Goal: Task Accomplishment & Management: Use online tool/utility

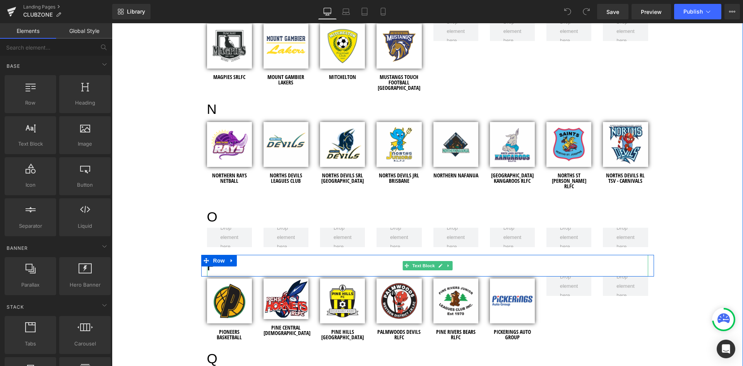
scroll to position [1393, 0]
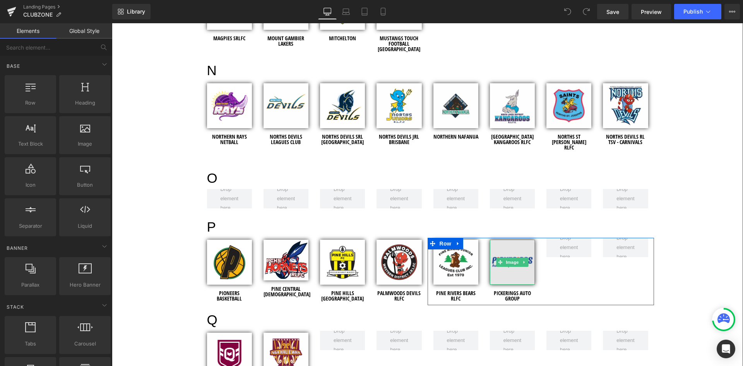
click at [505, 240] on img at bounding box center [512, 262] width 45 height 45
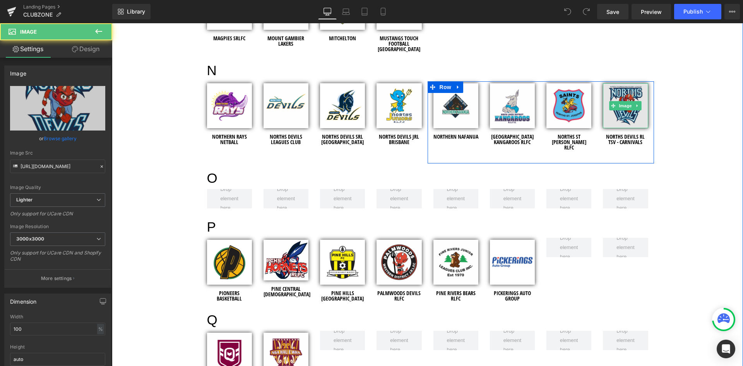
click at [624, 115] on img at bounding box center [625, 105] width 45 height 45
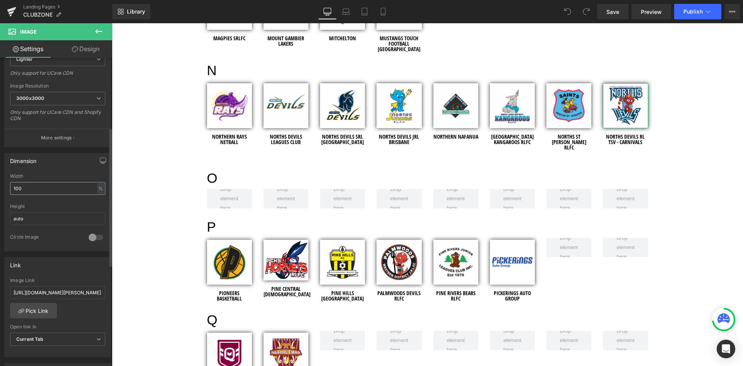
scroll to position [155, 0]
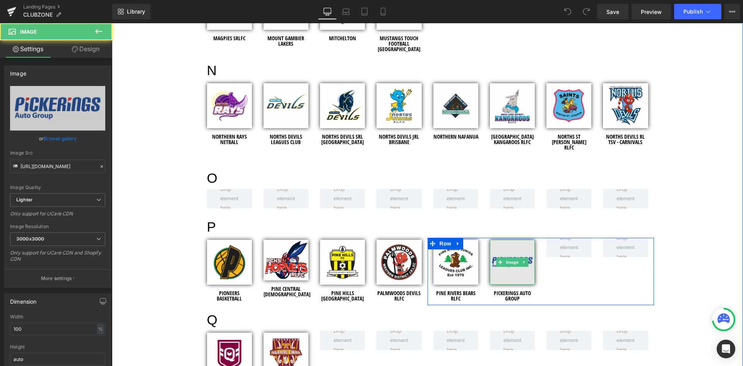
click at [508, 240] on img at bounding box center [512, 262] width 45 height 45
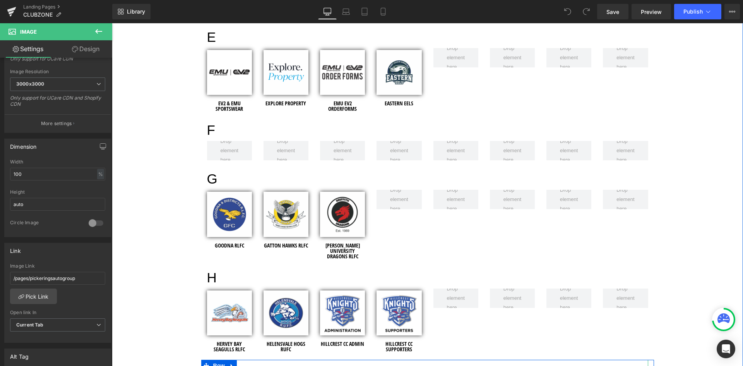
scroll to position [658, 0]
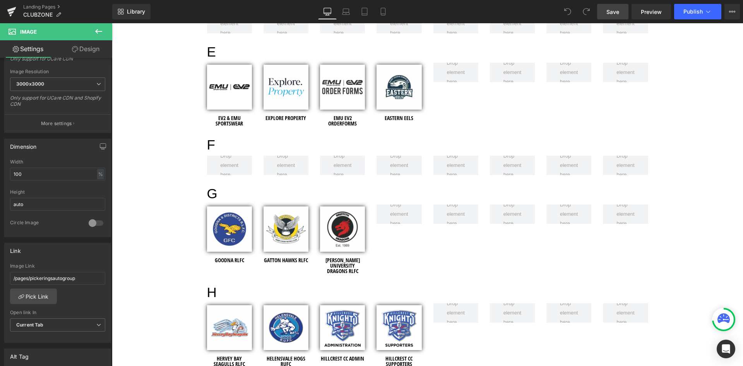
click at [619, 13] on span "Save" at bounding box center [613, 12] width 13 height 8
click at [44, 7] on link "Landing Pages" at bounding box center [67, 7] width 89 height 6
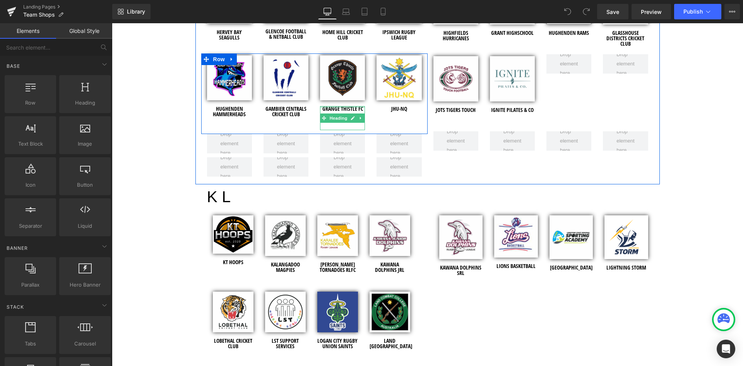
scroll to position [1510, 0]
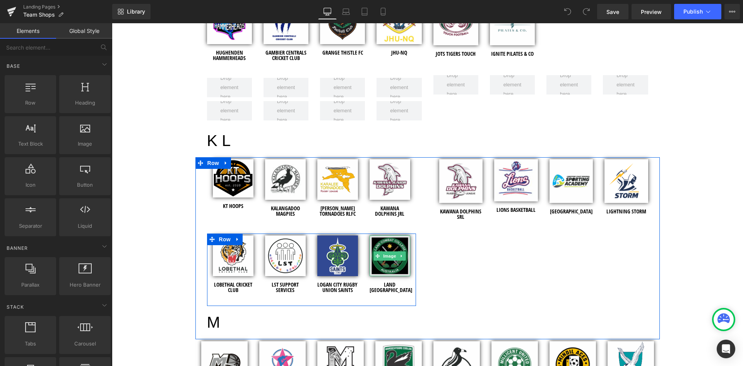
click at [384, 237] on img at bounding box center [390, 255] width 41 height 41
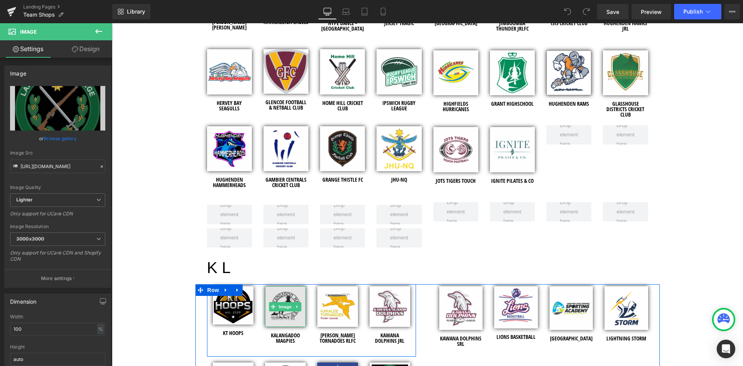
scroll to position [1355, 0]
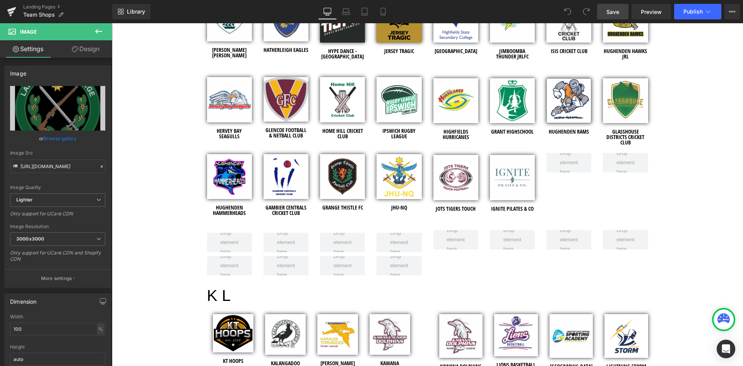
click at [606, 10] on link "Save" at bounding box center [612, 11] width 31 height 15
